Goal: Use online tool/utility

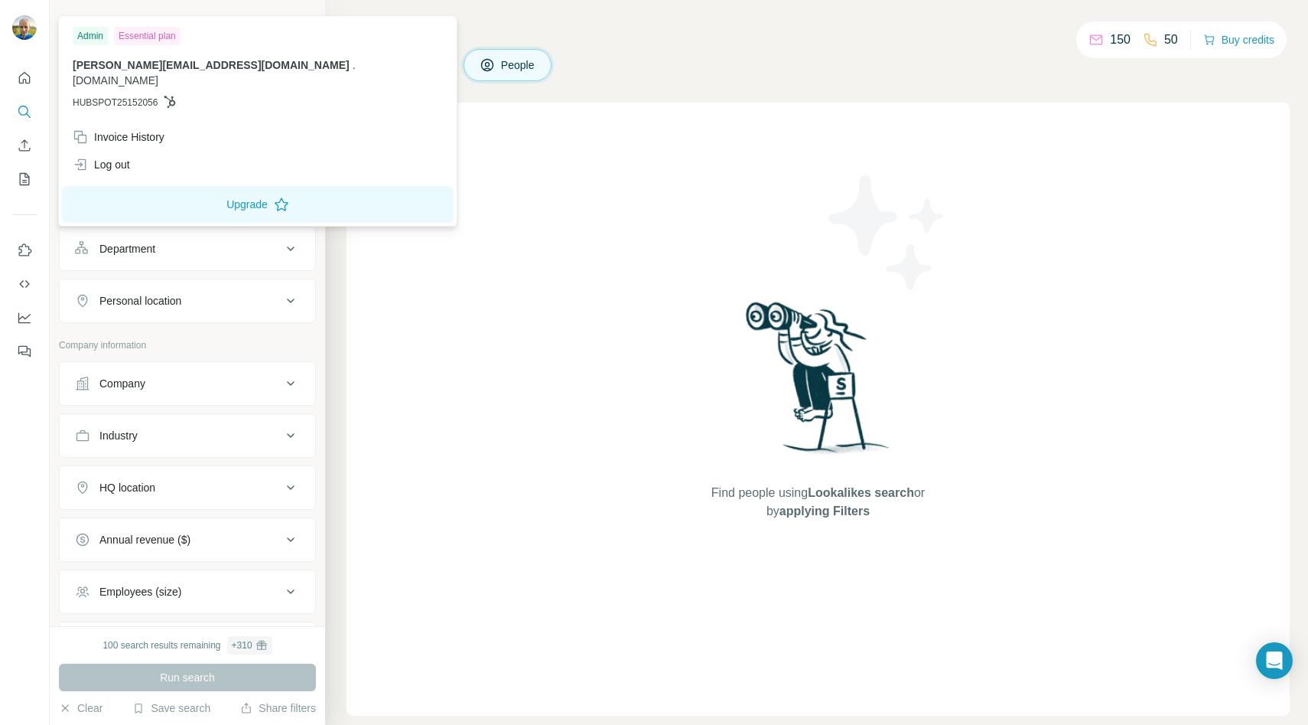
click at [24, 32] on img at bounding box center [24, 27] width 24 height 24
click at [28, 28] on img at bounding box center [24, 27] width 24 height 24
click at [21, 36] on img at bounding box center [24, 27] width 24 height 24
click at [34, 24] on img at bounding box center [24, 27] width 24 height 24
